Goal: Task Accomplishment & Management: Manage account settings

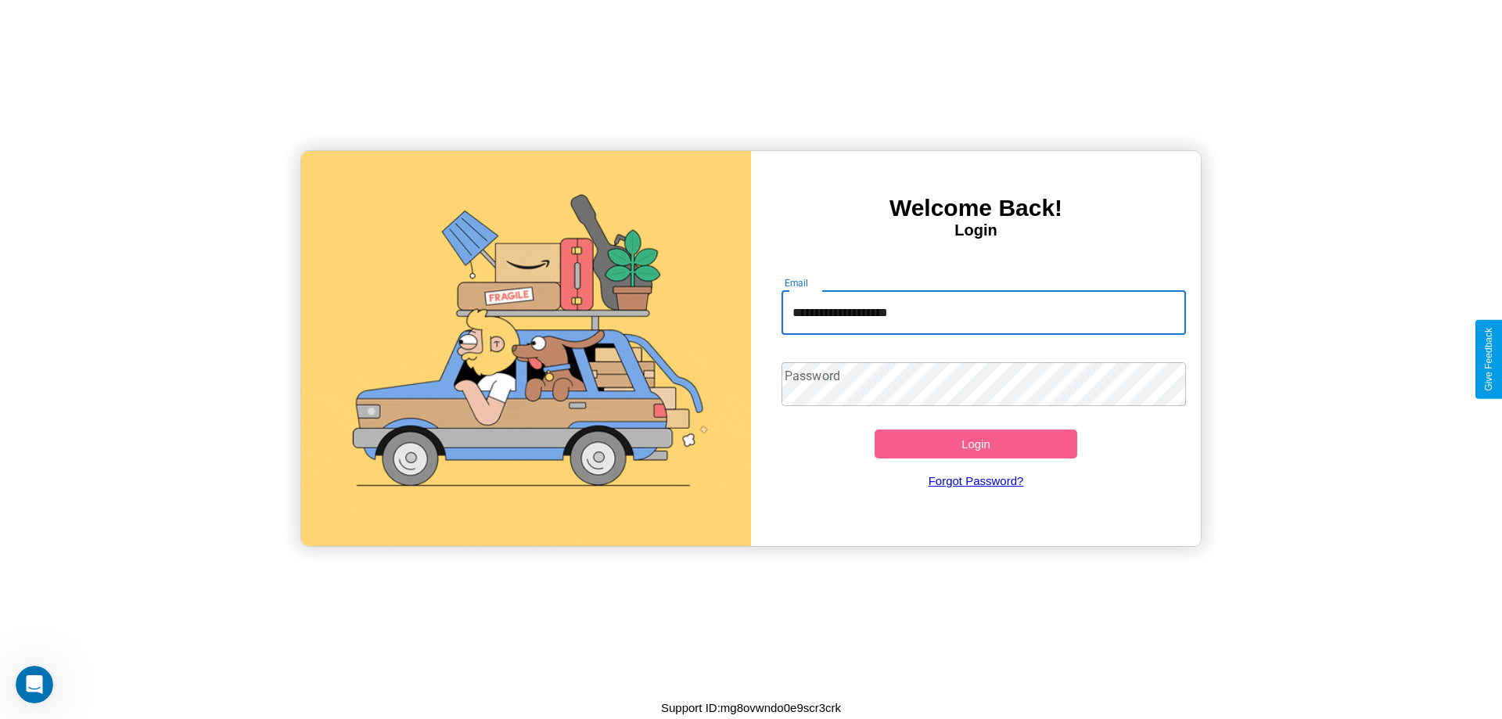
type input "**********"
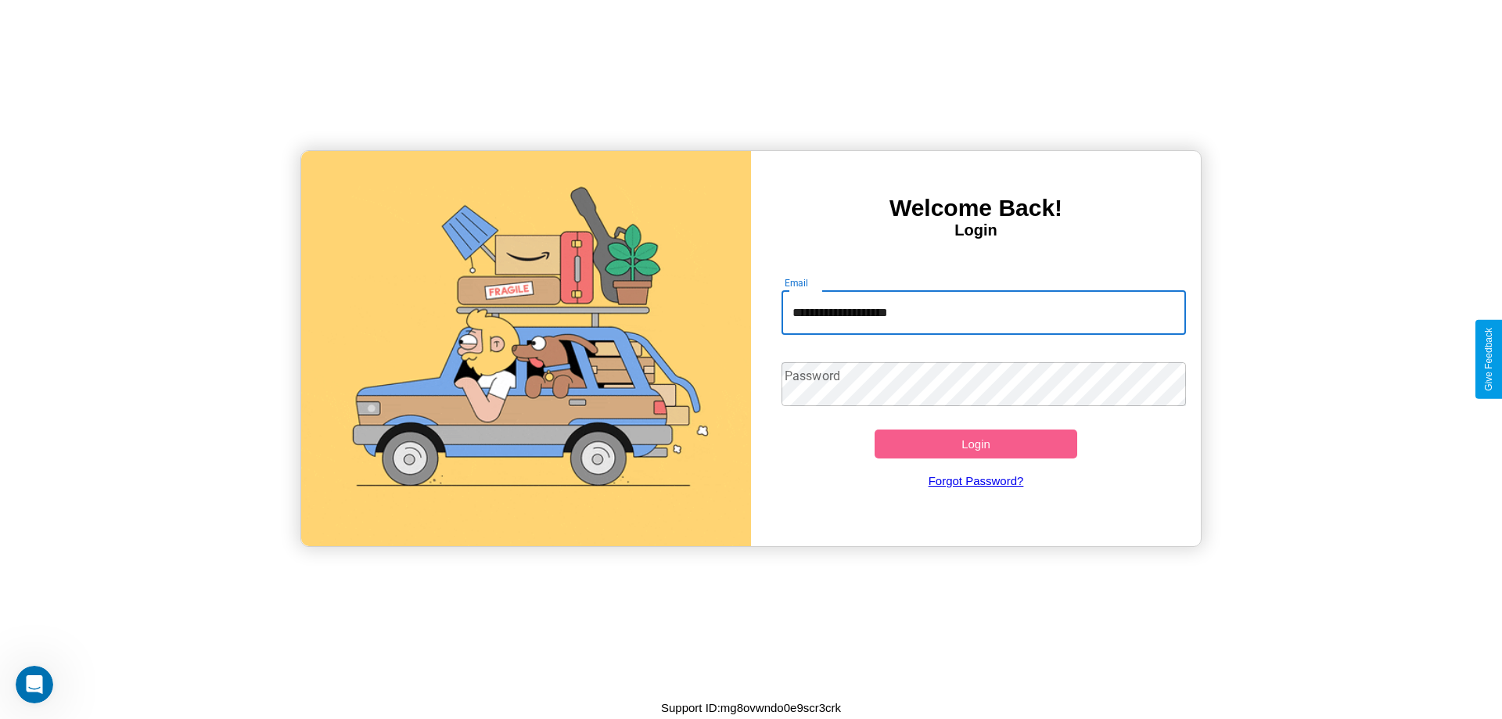
click at [975, 444] on button "Login" at bounding box center [976, 443] width 203 height 29
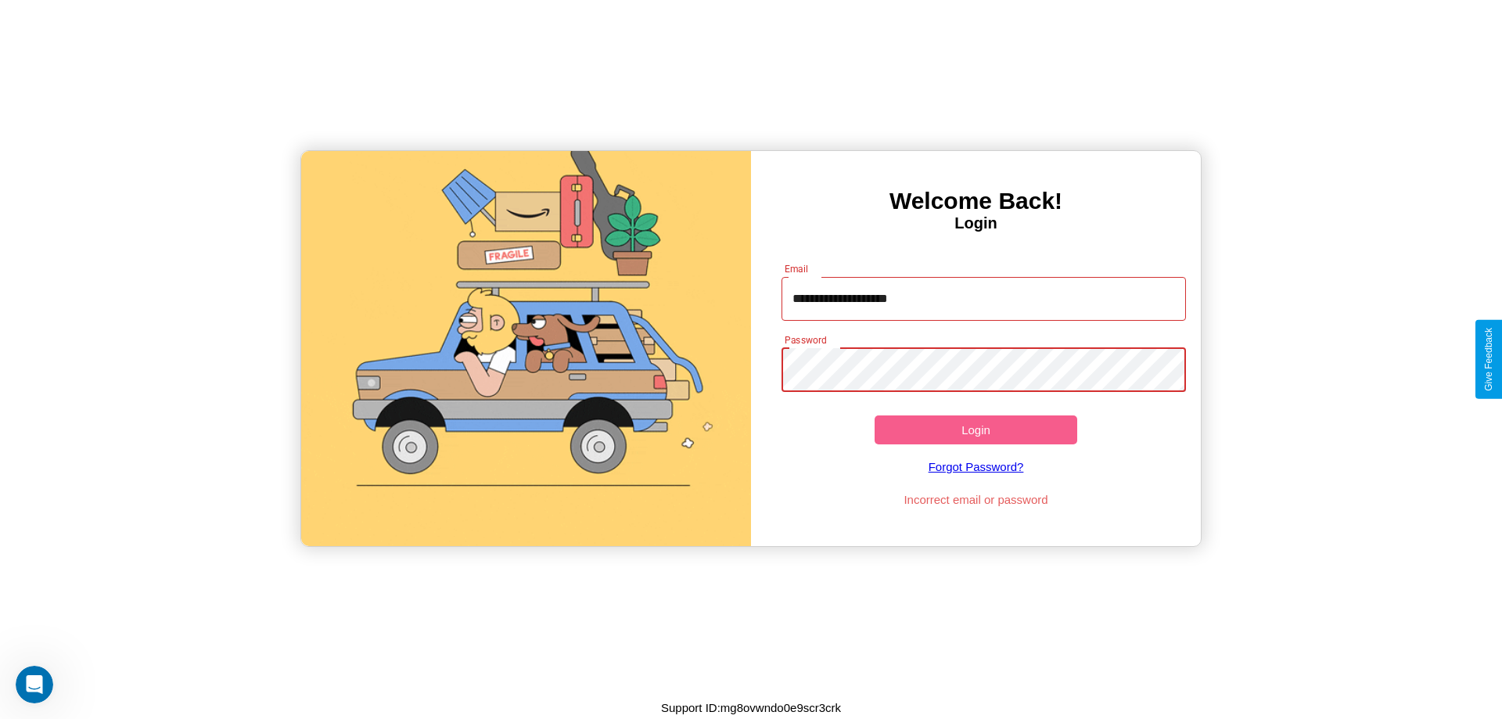
click at [975, 429] on button "Login" at bounding box center [976, 429] width 203 height 29
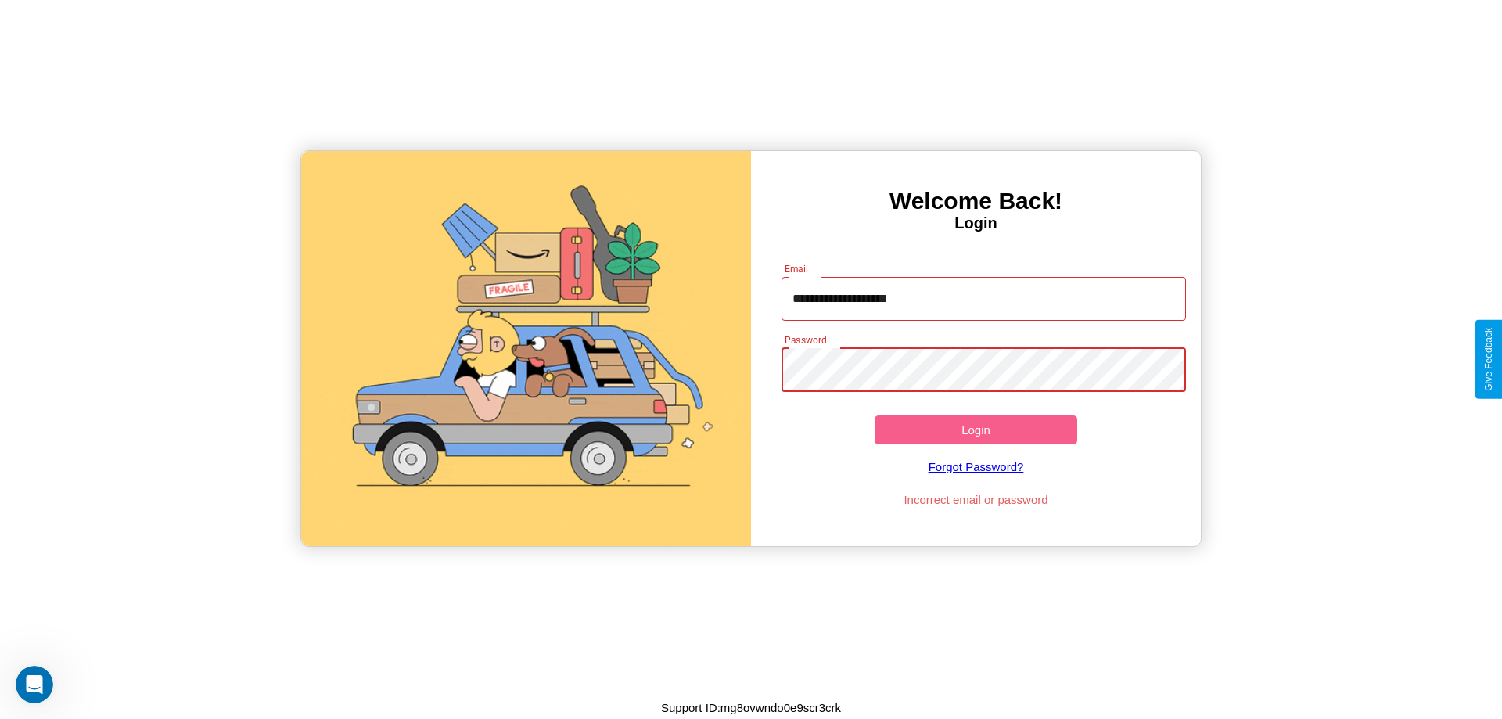
click at [975, 429] on button "Login" at bounding box center [976, 429] width 203 height 29
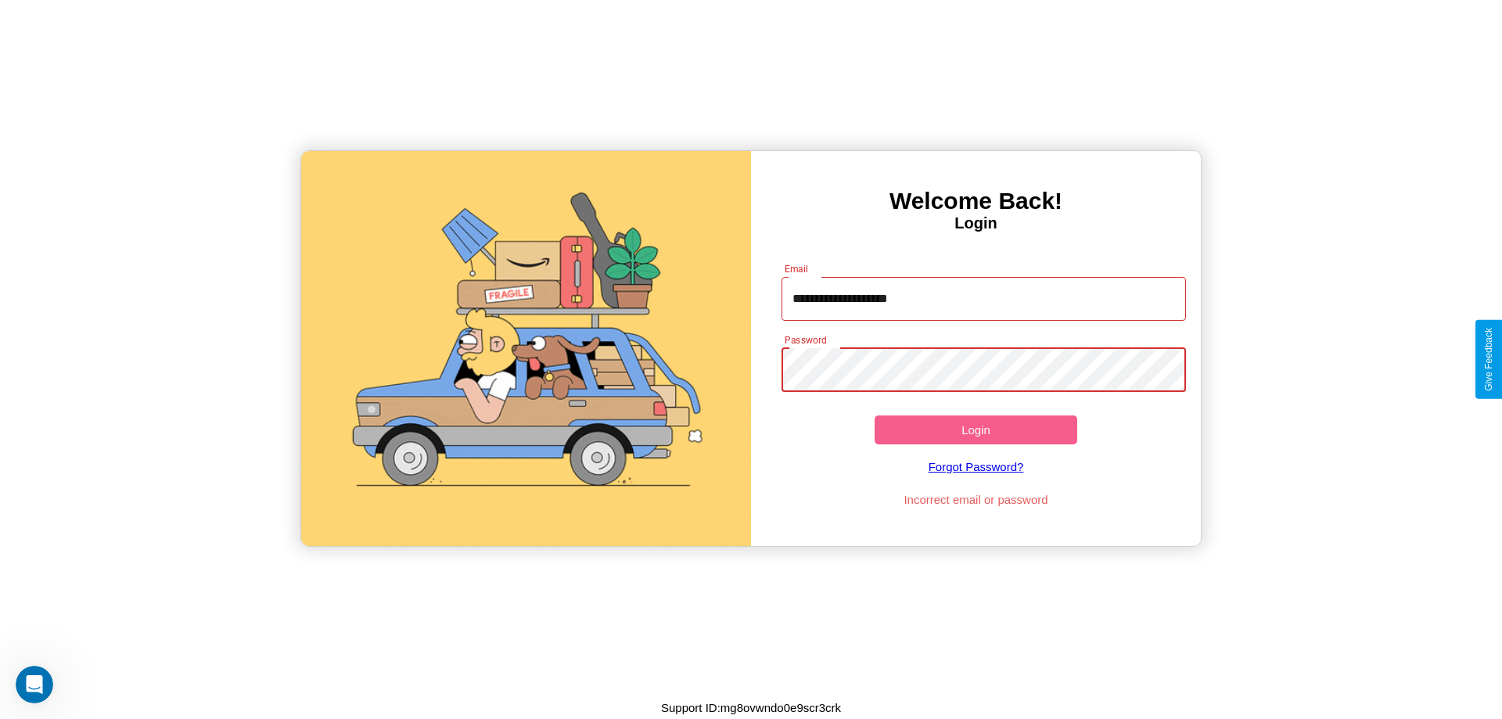
click at [975, 429] on button "Login" at bounding box center [976, 429] width 203 height 29
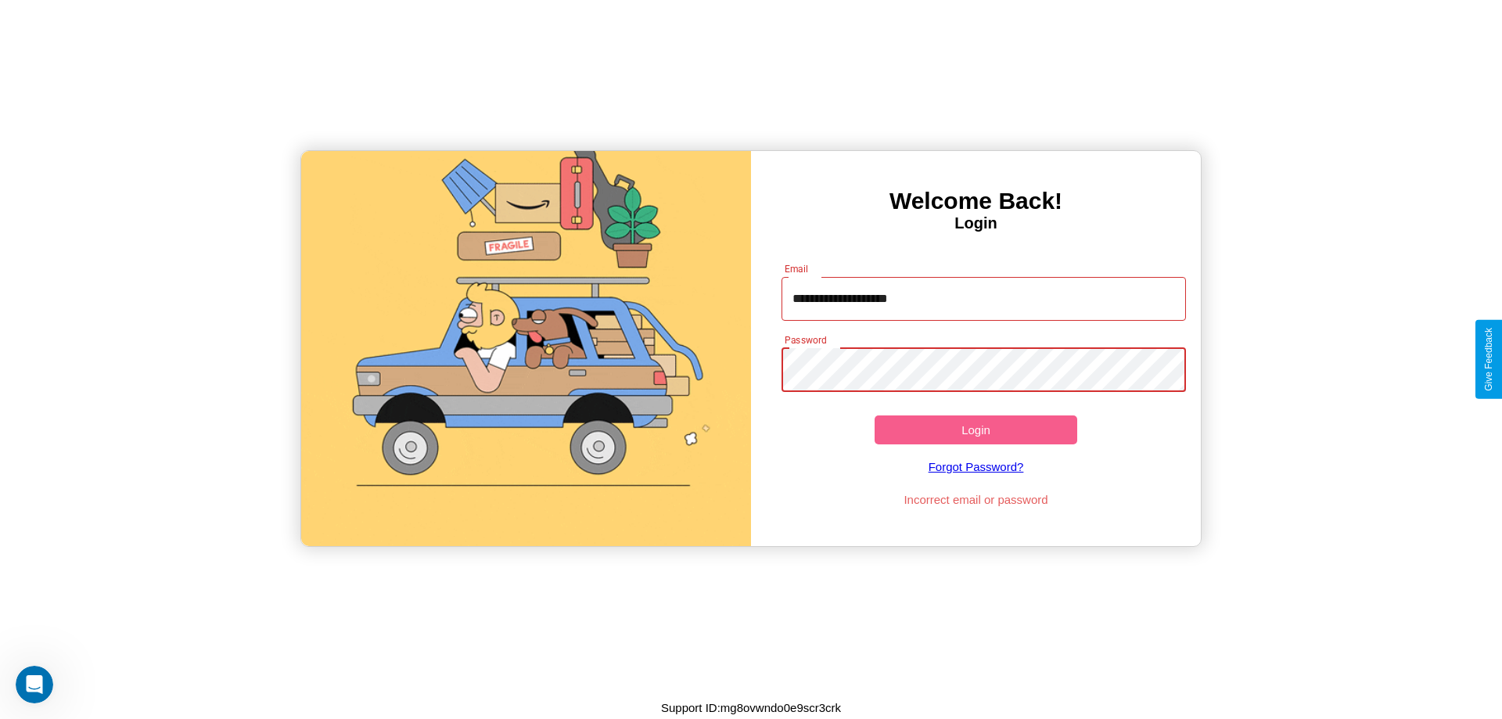
click at [975, 429] on button "Login" at bounding box center [976, 429] width 203 height 29
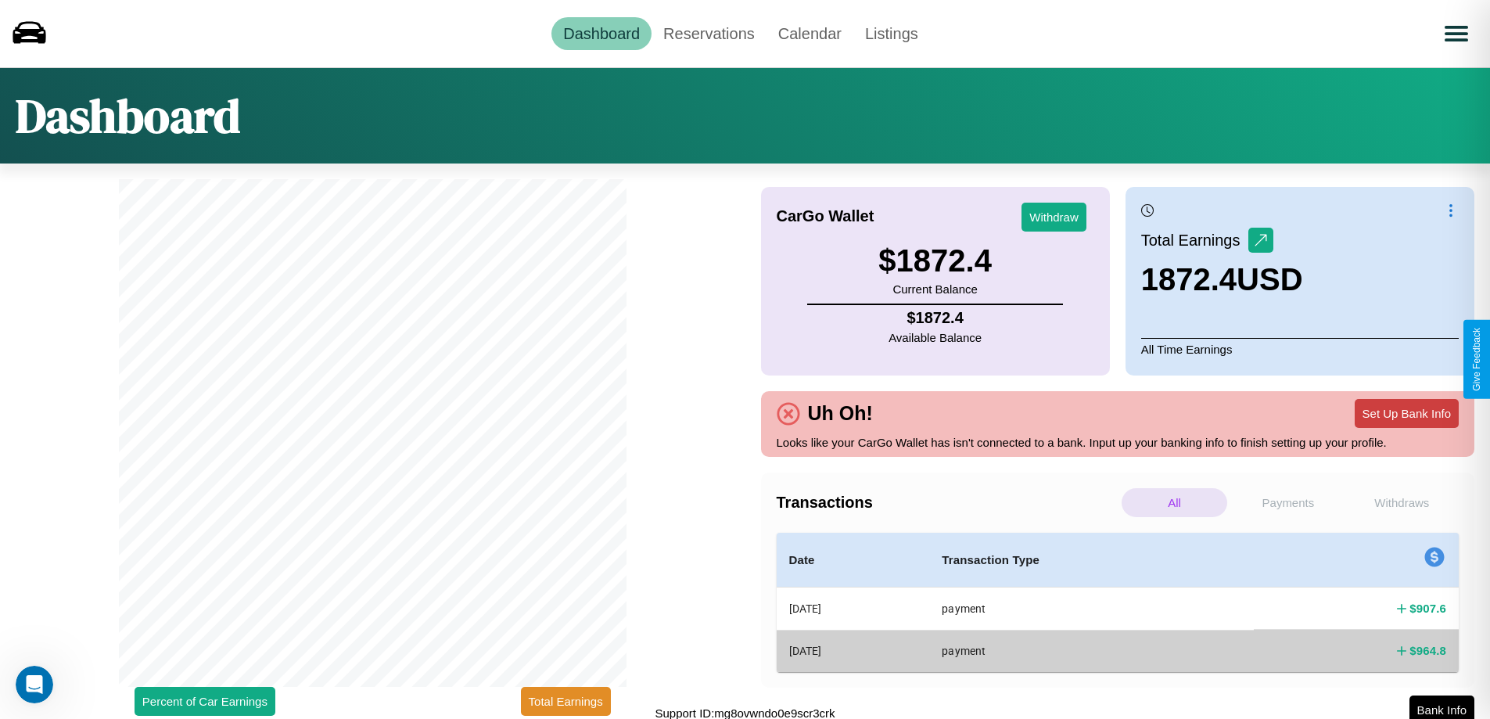
click at [1406, 413] on button "Set Up Bank Info" at bounding box center [1407, 413] width 104 height 29
